Goal: Check status

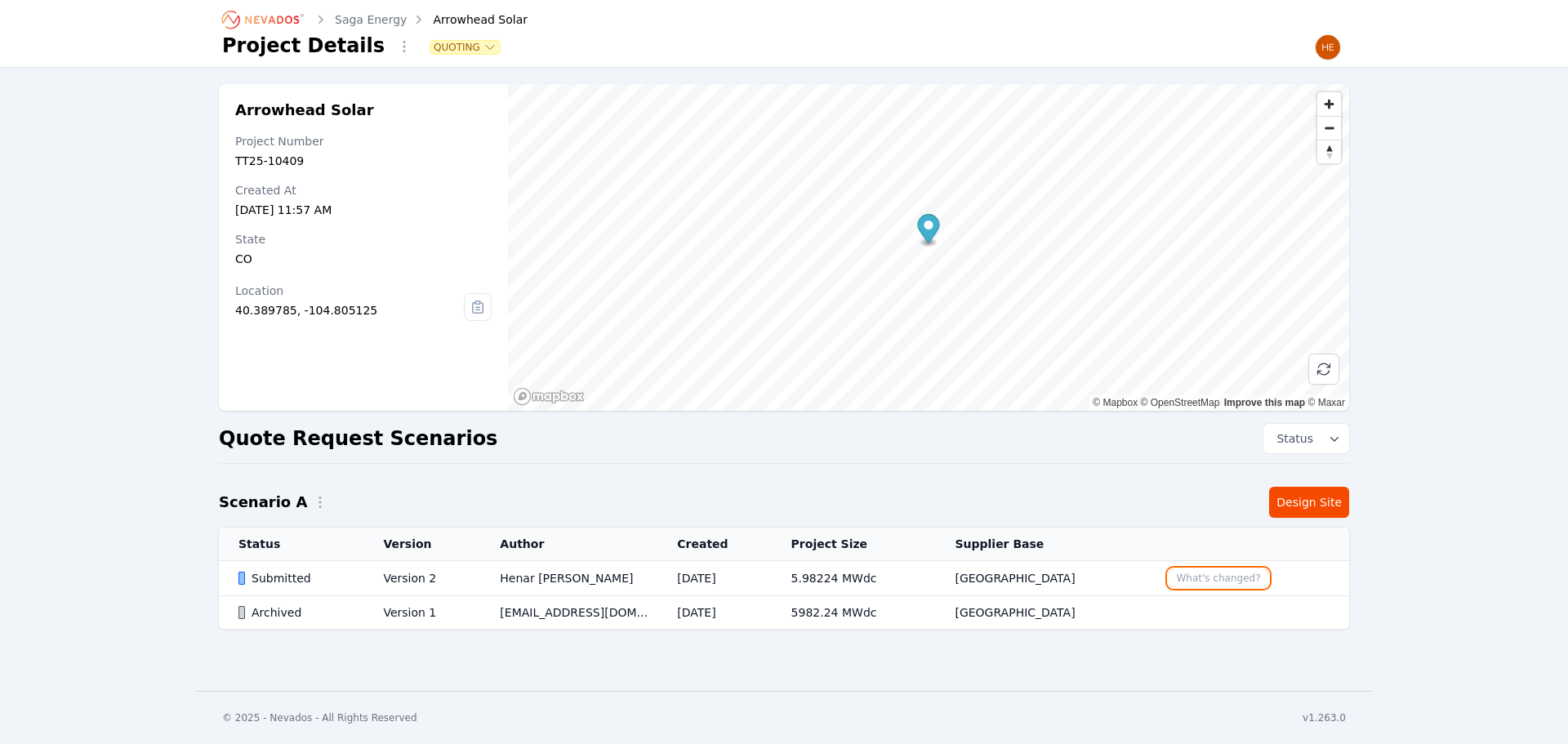
click at [1190, 575] on button "What's changed?" at bounding box center [1218, 577] width 99 height 18
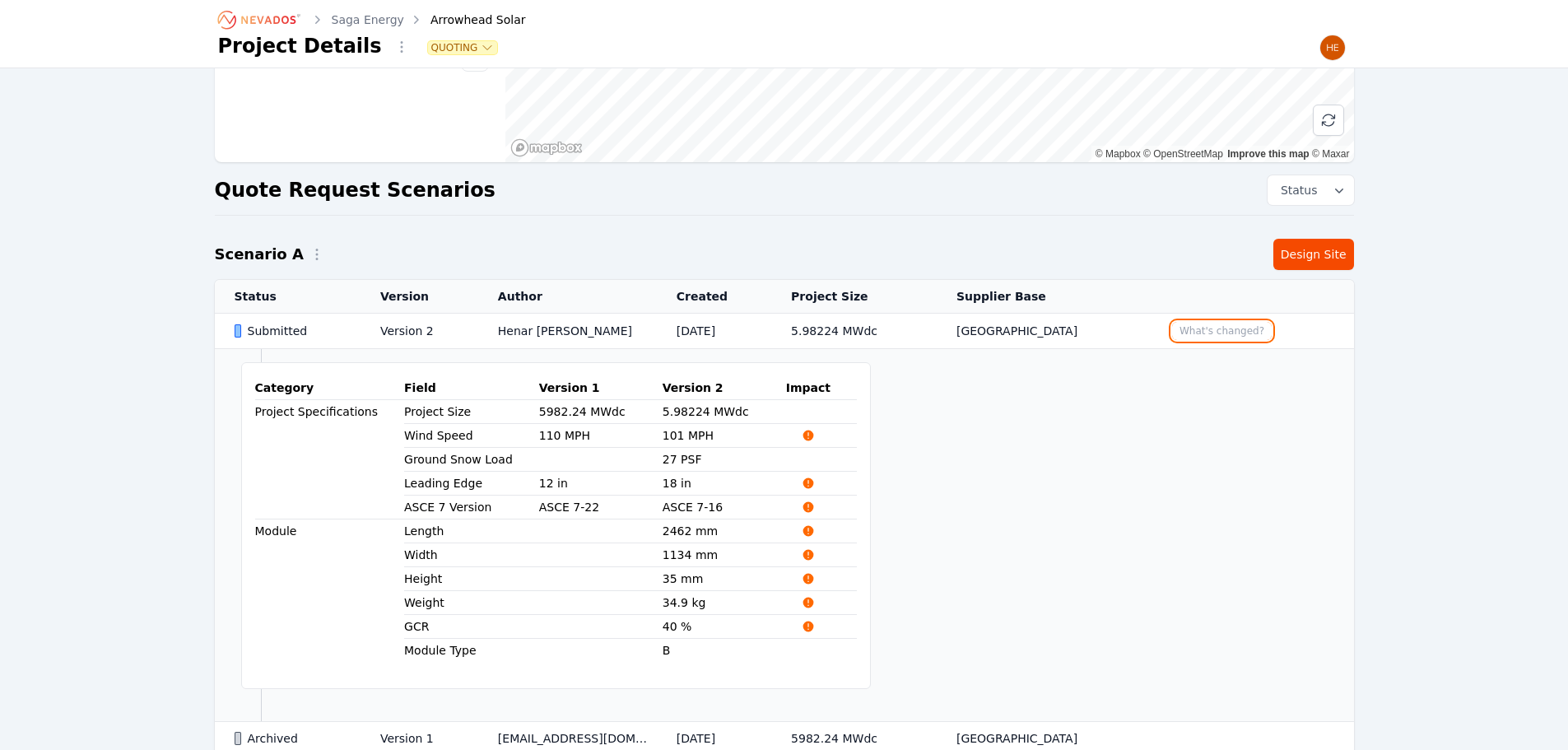
scroll to position [329, 0]
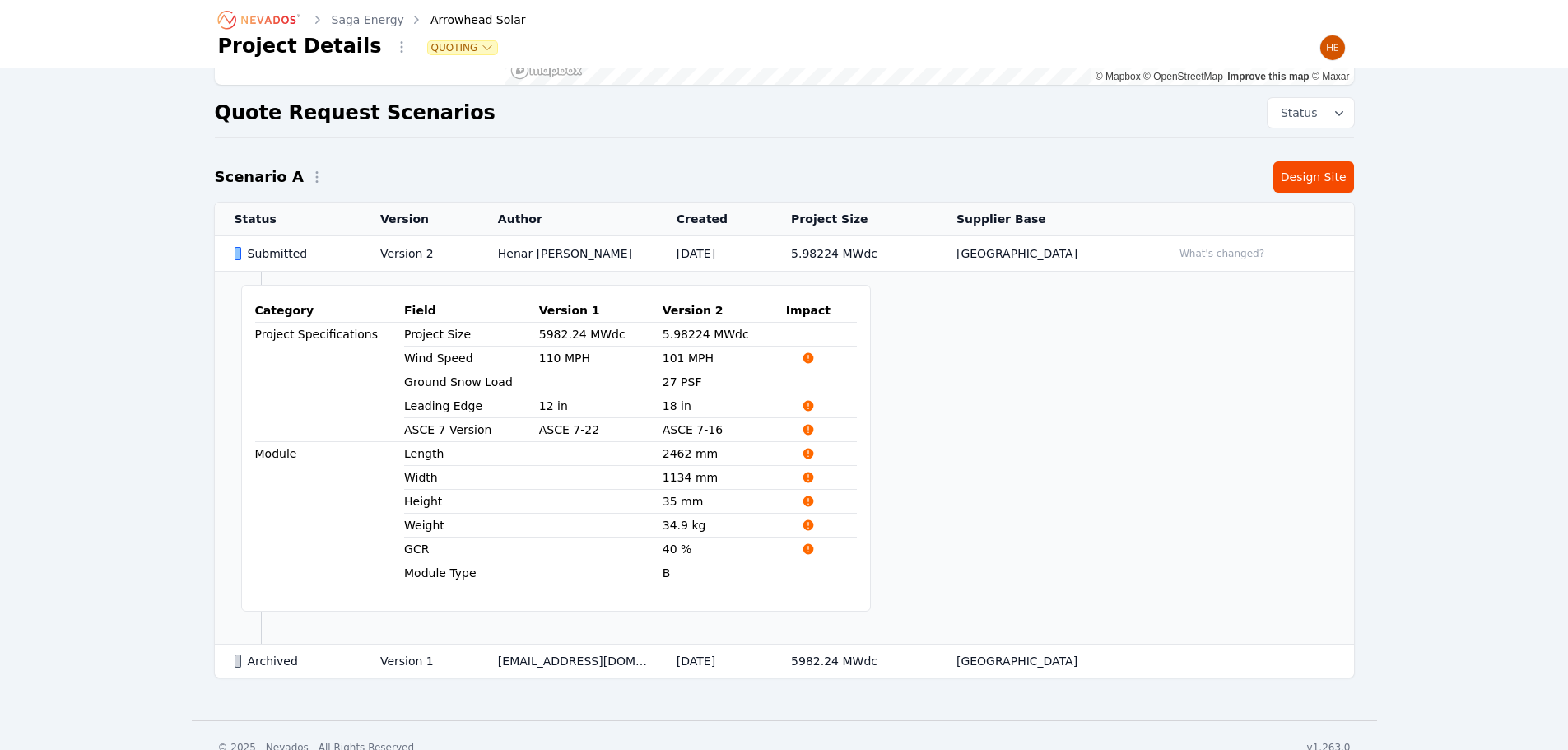
click at [292, 250] on div "Submitted" at bounding box center [293, 253] width 118 height 16
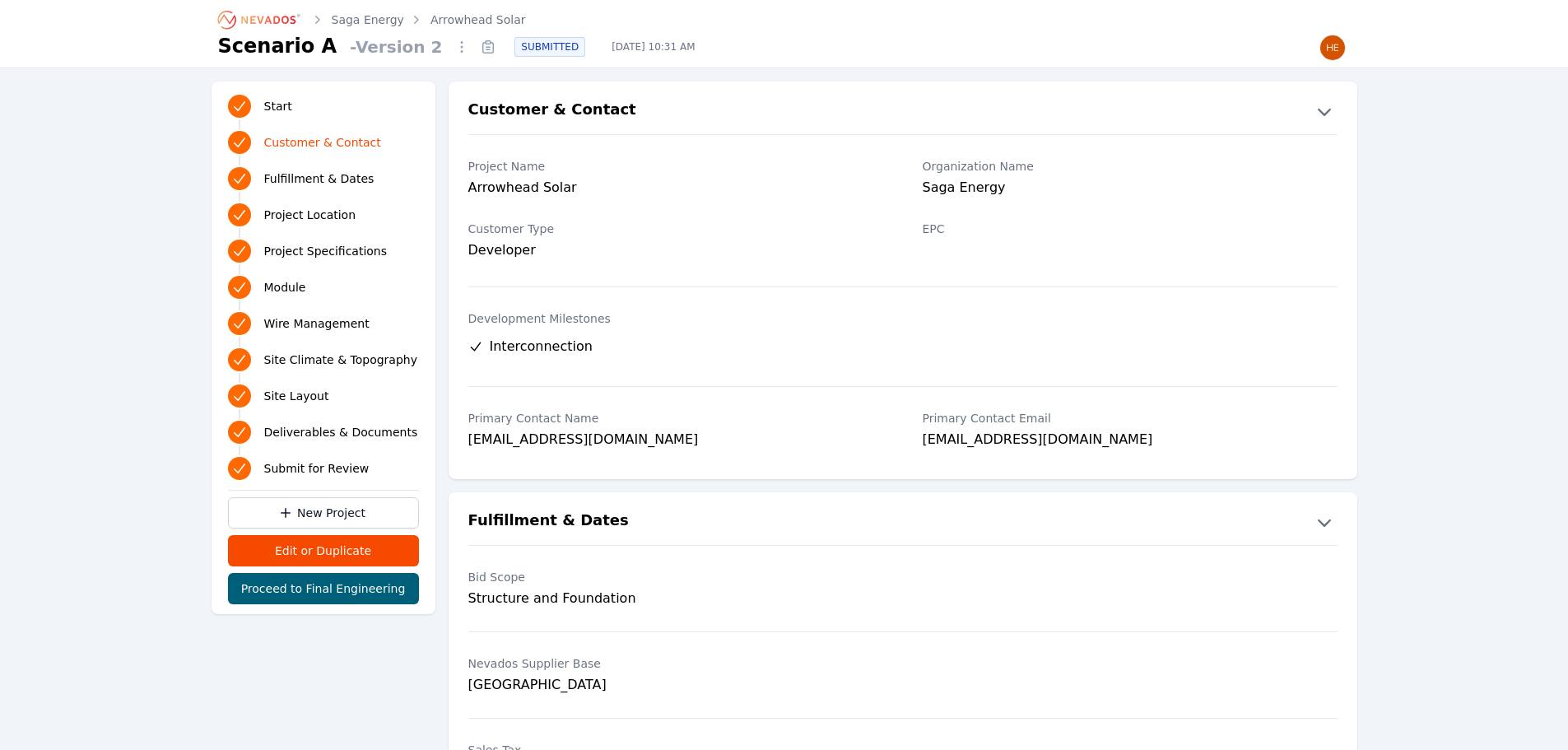
click at [483, 47] on icon at bounding box center [488, 48] width 11 height 11
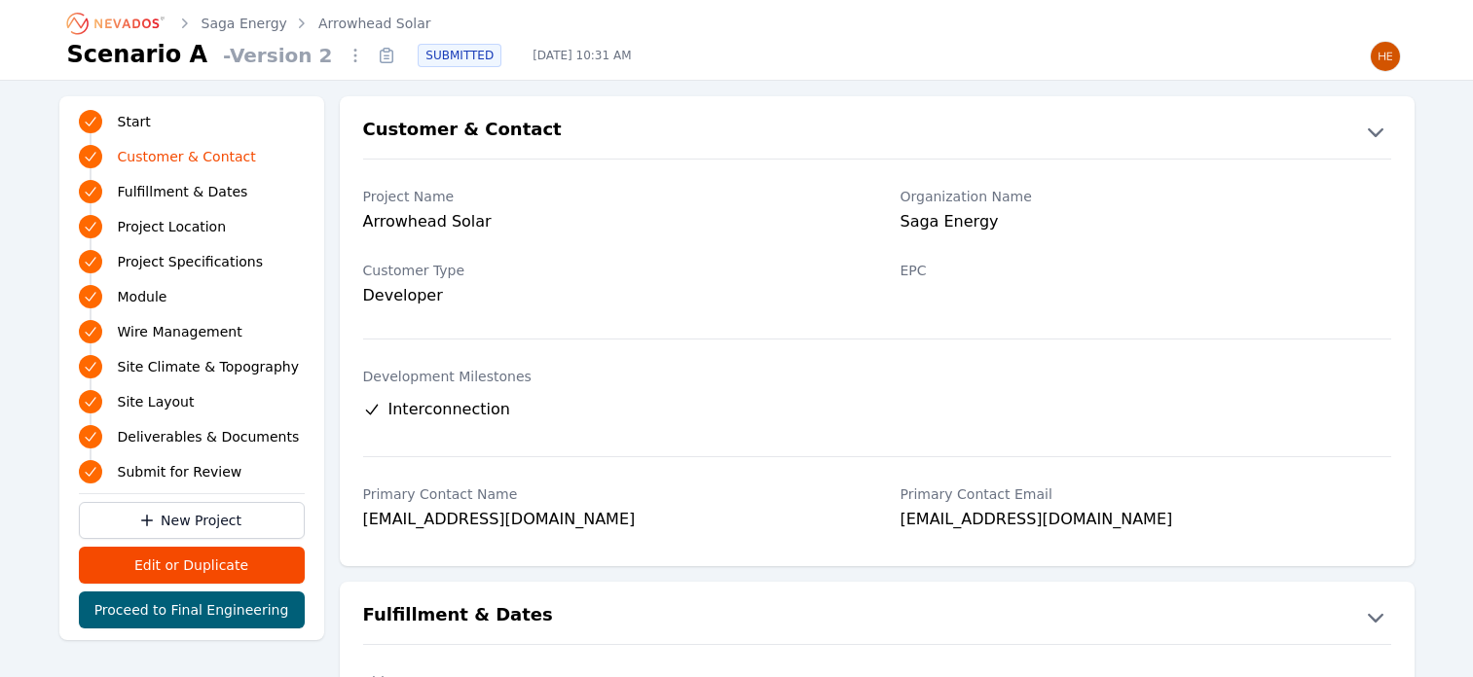
click at [371, 57] on icon at bounding box center [386, 55] width 31 height 31
